Goal: Transaction & Acquisition: Purchase product/service

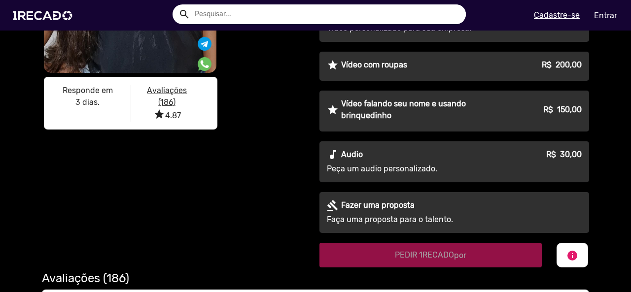
scroll to position [246, 0]
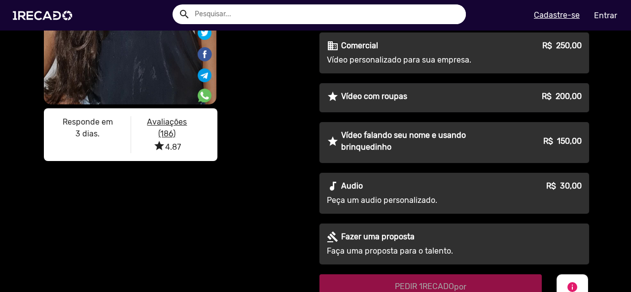
click at [522, 151] on div "star [PERSON_NAME] falando seu nome e usando brinquedinho R$ 150,00" at bounding box center [454, 142] width 255 height 24
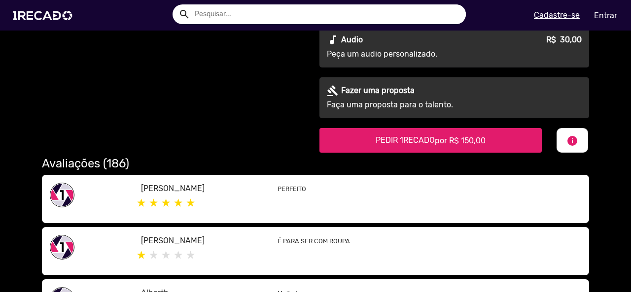
scroll to position [394, 0]
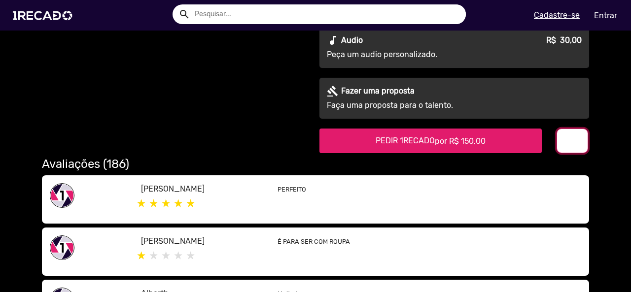
click at [571, 145] on mat-icon "info" at bounding box center [572, 142] width 12 height 12
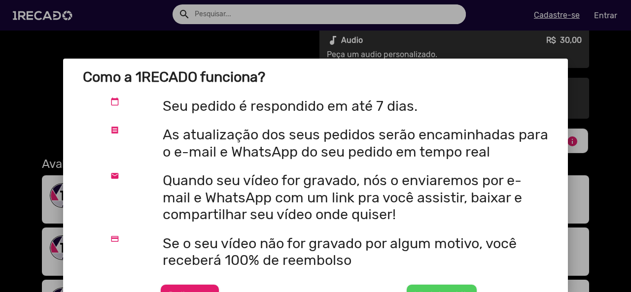
scroll to position [0, 0]
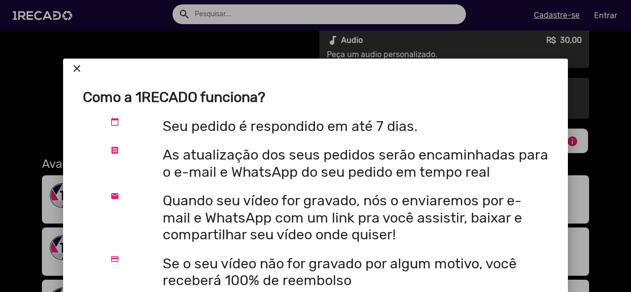
click at [79, 66] on mat-icon "close" at bounding box center [77, 69] width 12 height 12
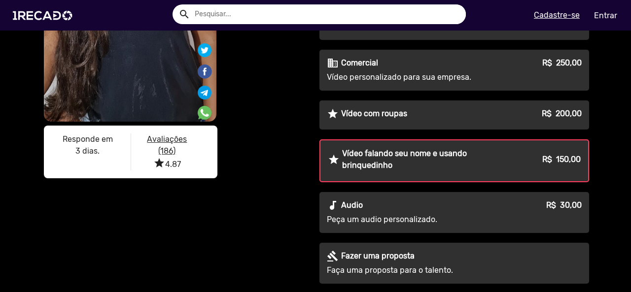
scroll to position [246, 0]
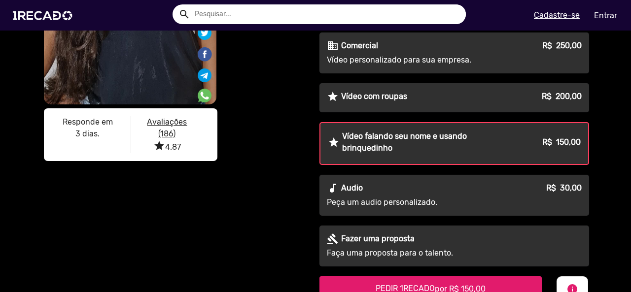
click at [501, 198] on p "Peça um audio personalizado." at bounding box center [416, 203] width 178 height 12
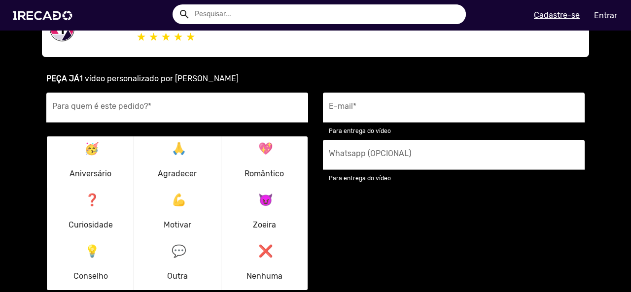
scroll to position [690, 0]
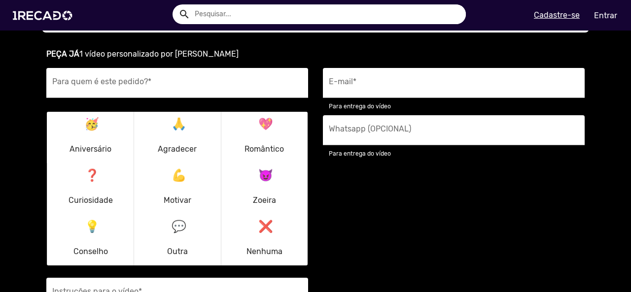
click at [93, 129] on p "🥳 Aniversário" at bounding box center [90, 137] width 42 height 47
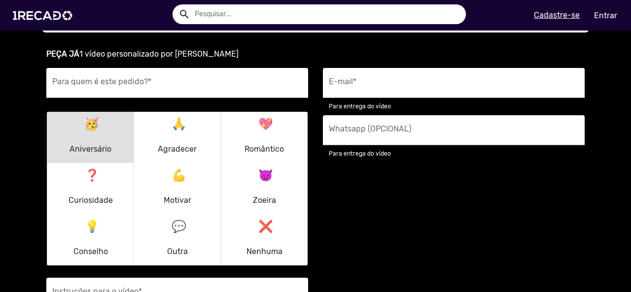
click at [93, 132] on p "🥳 Aniversário" at bounding box center [90, 137] width 42 height 47
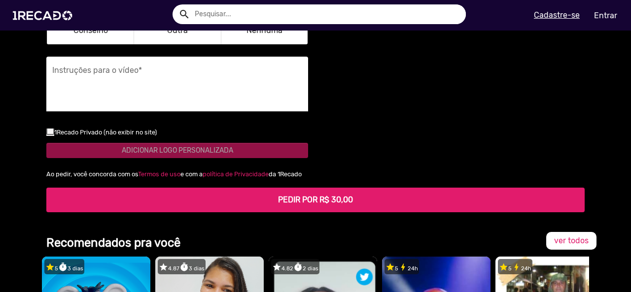
scroll to position [887, 0]
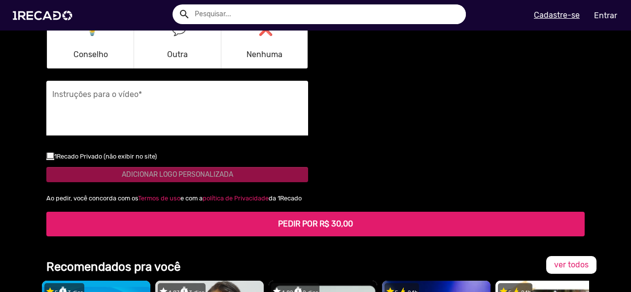
click at [160, 106] on textarea "Instruções para o vídeo *" at bounding box center [177, 111] width 250 height 40
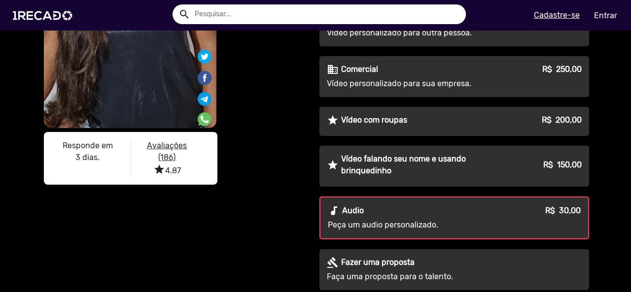
scroll to position [49, 0]
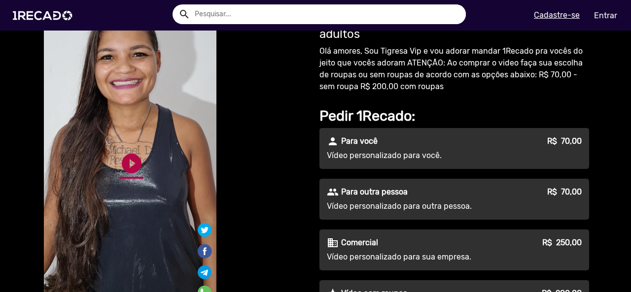
click at [120, 154] on link "play_circle_filled" at bounding box center [132, 164] width 24 height 24
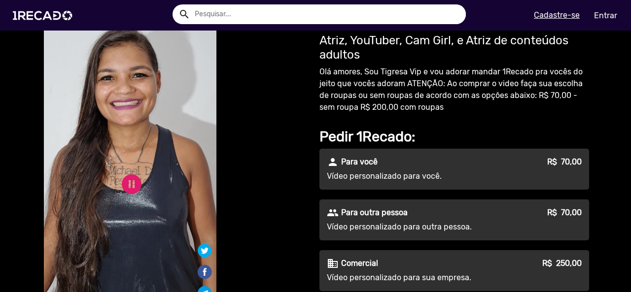
scroll to position [0, 0]
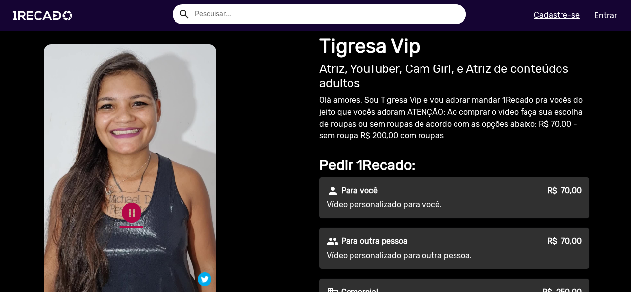
click at [130, 211] on link "pause_circle" at bounding box center [132, 213] width 24 height 24
click at [431, 110] on p "Olá amores, Sou Tigresa Vip e vou adorar mandar 1Recado pra vocês do jeito que …" at bounding box center [454, 118] width 270 height 47
drag, startPoint x: 147, startPoint y: 201, endPoint x: 140, endPoint y: 205, distance: 7.9
click at [146, 201] on video "S1RECADO vídeos dedicados para fãs e empresas" at bounding box center [130, 197] width 172 height 307
click at [131, 213] on link "play_circle_filled" at bounding box center [132, 213] width 24 height 24
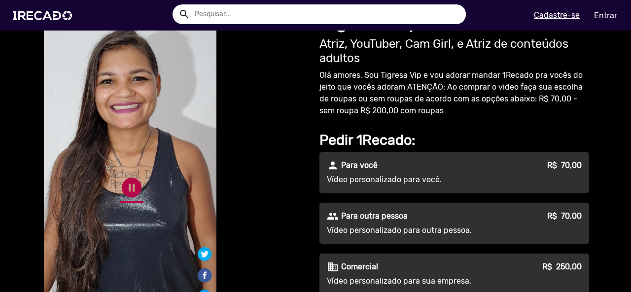
scroll to position [49, 0]
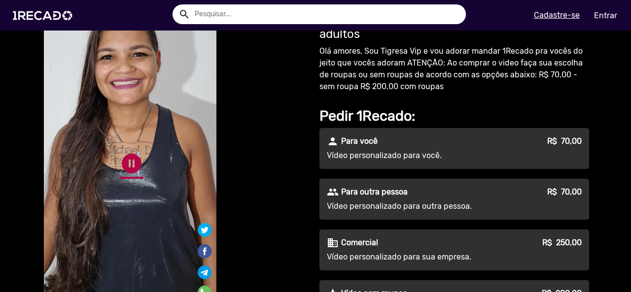
click at [132, 162] on link "pause_circle" at bounding box center [132, 164] width 24 height 24
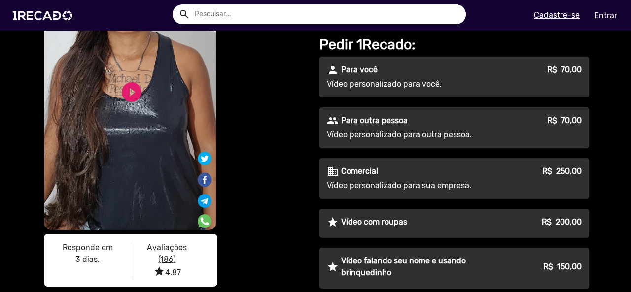
scroll to position [0, 0]
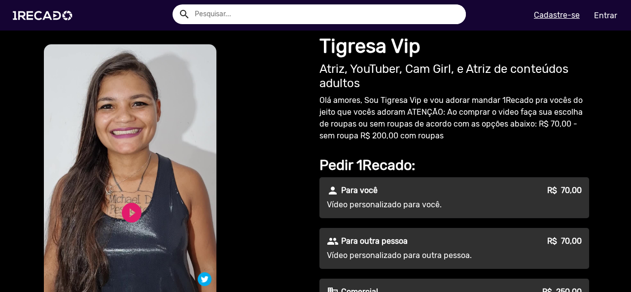
drag, startPoint x: 128, startPoint y: 190, endPoint x: 129, endPoint y: 196, distance: 6.5
click at [128, 190] on video "S1RECADO vídeos dedicados para fãs e empresas" at bounding box center [130, 197] width 172 height 307
click at [133, 207] on link "play_circle_filled" at bounding box center [132, 213] width 24 height 24
click at [129, 210] on link "pause_circle" at bounding box center [132, 213] width 24 height 24
click at [129, 236] on video "S1RECADO vídeos dedicados para fãs e empresas" at bounding box center [130, 197] width 172 height 307
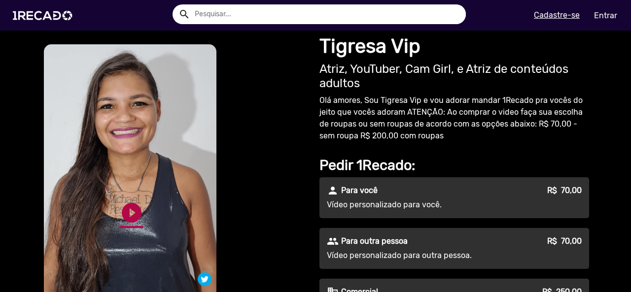
click at [120, 214] on link "play_circle_filled" at bounding box center [132, 213] width 24 height 24
click at [121, 212] on link "pause_circle" at bounding box center [132, 213] width 24 height 24
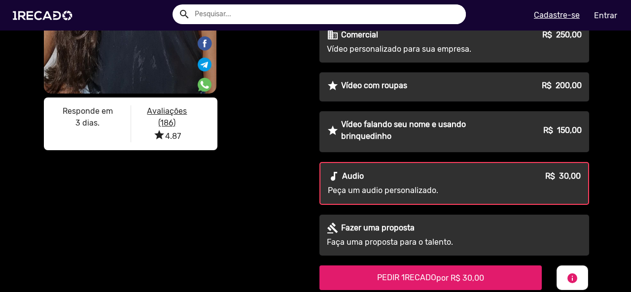
scroll to position [246, 0]
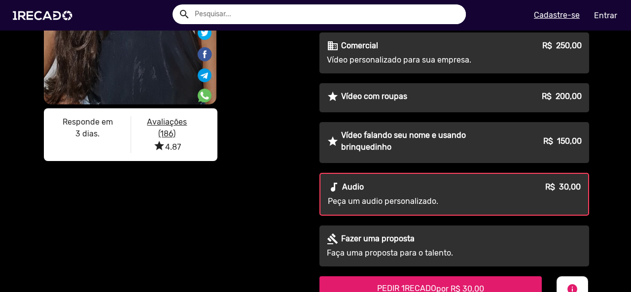
drag, startPoint x: 238, startPoint y: 125, endPoint x: 236, endPoint y: 130, distance: 5.1
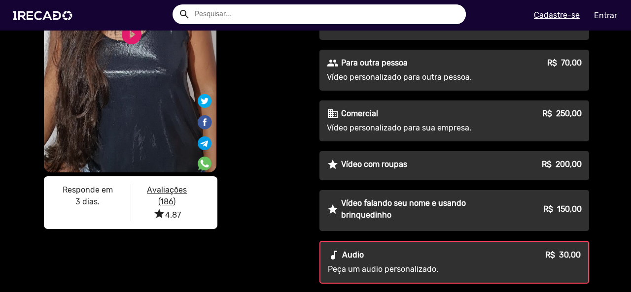
scroll to position [148, 0]
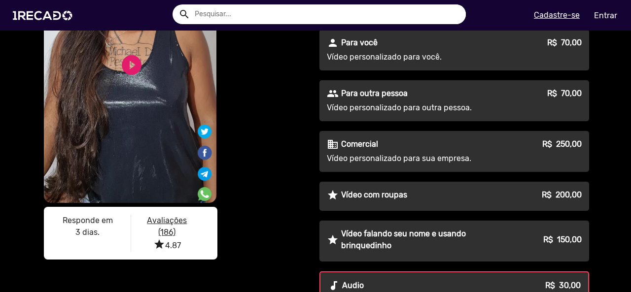
click at [151, 91] on video "S1RECADO vídeos dedicados para fãs e empresas" at bounding box center [130, 50] width 172 height 307
click at [120, 109] on video "S1RECADO vídeos dedicados para fãs e empresas" at bounding box center [130, 50] width 172 height 307
click at [129, 68] on link "play_circle_filled" at bounding box center [132, 65] width 24 height 24
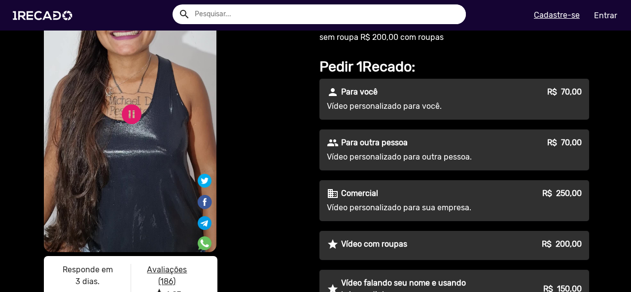
click at [168, 274] on u "Avaliações (186)" at bounding box center [167, 275] width 40 height 21
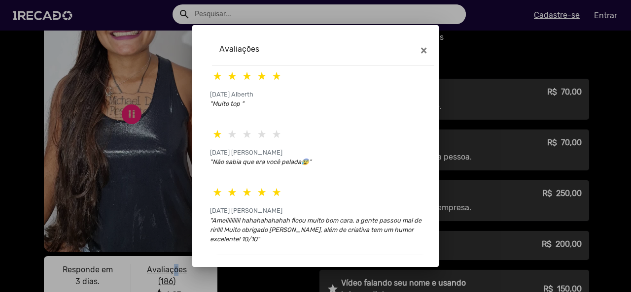
scroll to position [140, 0]
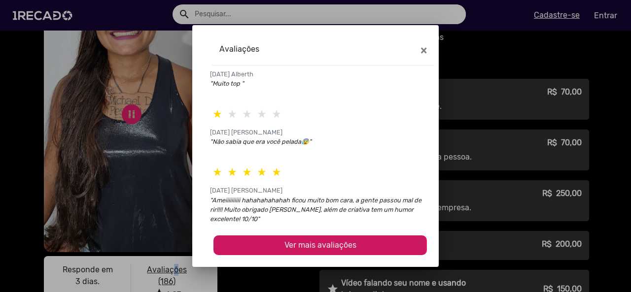
click at [319, 244] on span "Ver mais avaliações" at bounding box center [320, 244] width 72 height 9
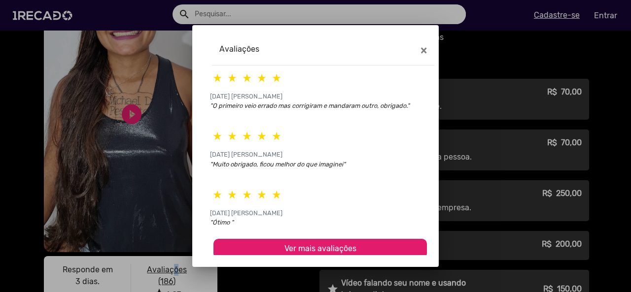
scroll to position [442, 0]
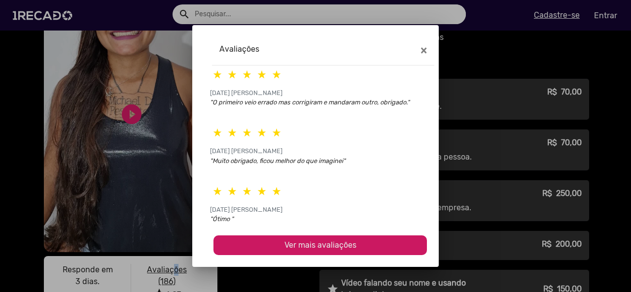
click at [342, 240] on span "Ver mais avaliações" at bounding box center [320, 244] width 72 height 9
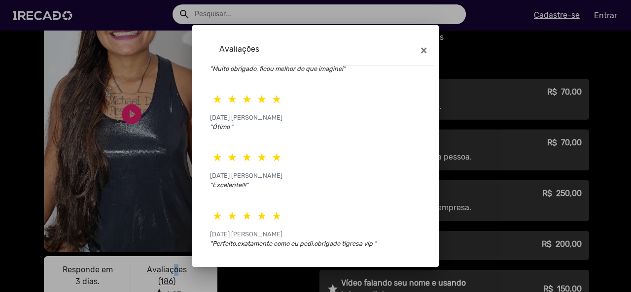
scroll to position [733, 0]
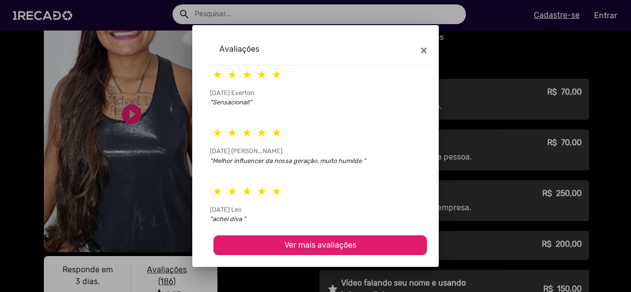
click at [351, 231] on div ""achei diva "" at bounding box center [320, 222] width 220 height 17
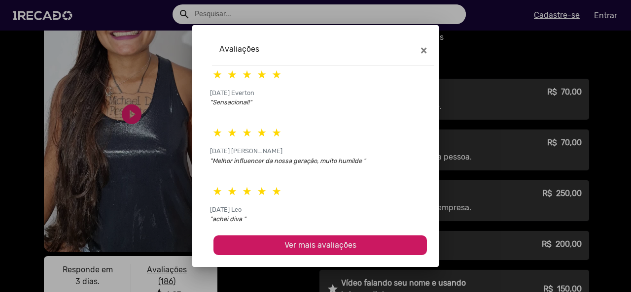
click at [349, 245] on span "Ver mais avaliações" at bounding box center [320, 244] width 72 height 9
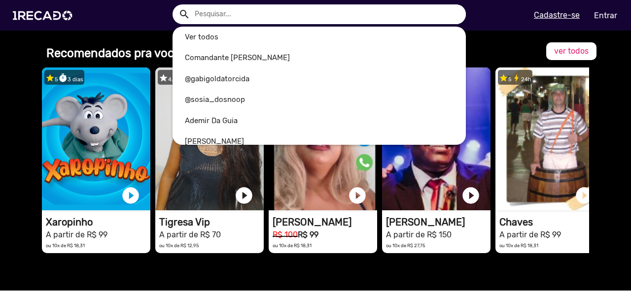
click at [226, 12] on input "text" at bounding box center [326, 14] width 278 height 20
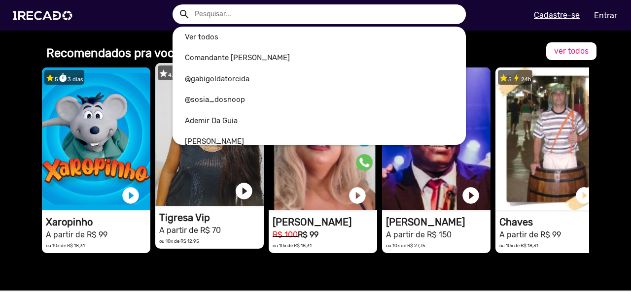
click at [181, 179] on div at bounding box center [315, 146] width 631 height 292
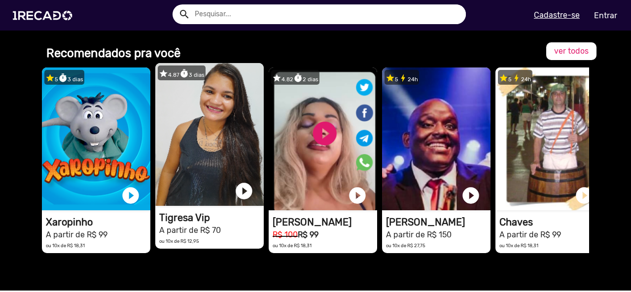
click at [181, 178] on video "1RECADO vídeos dedicados para fãs e empresas" at bounding box center [209, 134] width 108 height 143
click at [214, 138] on video "1RECADO vídeos dedicados para fãs e empresas" at bounding box center [209, 134] width 108 height 143
click at [212, 138] on video "1RECADO vídeos dedicados para fãs e empresas" at bounding box center [209, 134] width 108 height 143
click at [243, 195] on link "play_circle_filled" at bounding box center [244, 191] width 20 height 20
click at [217, 117] on video "1RECADO vídeos dedicados para fãs e empresas" at bounding box center [209, 134] width 108 height 143
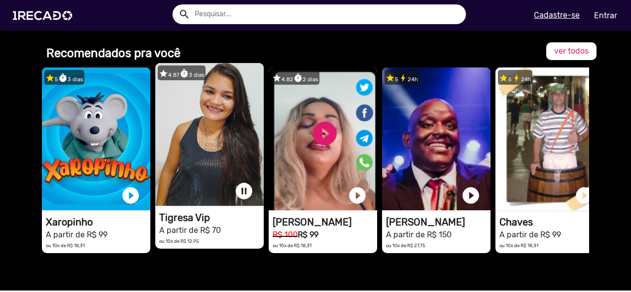
click at [186, 231] on small "A partir de R$ 70" at bounding box center [190, 230] width 62 height 9
